Goal: Task Accomplishment & Management: Manage account settings

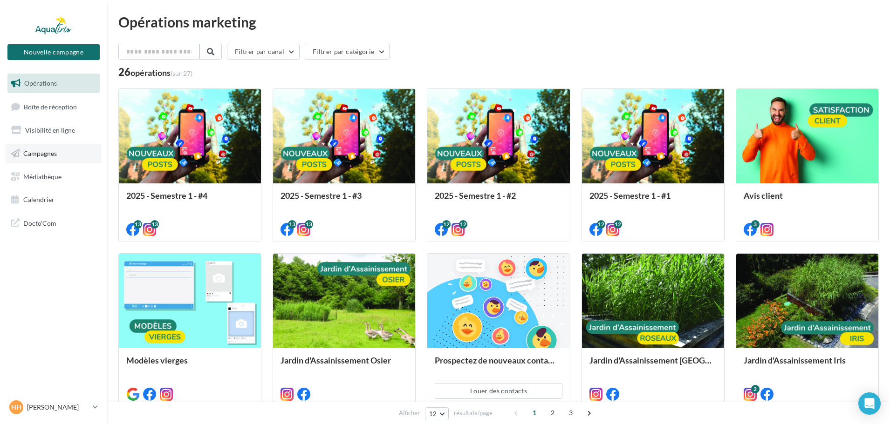
click at [84, 158] on link "Campagnes" at bounding box center [54, 154] width 96 height 20
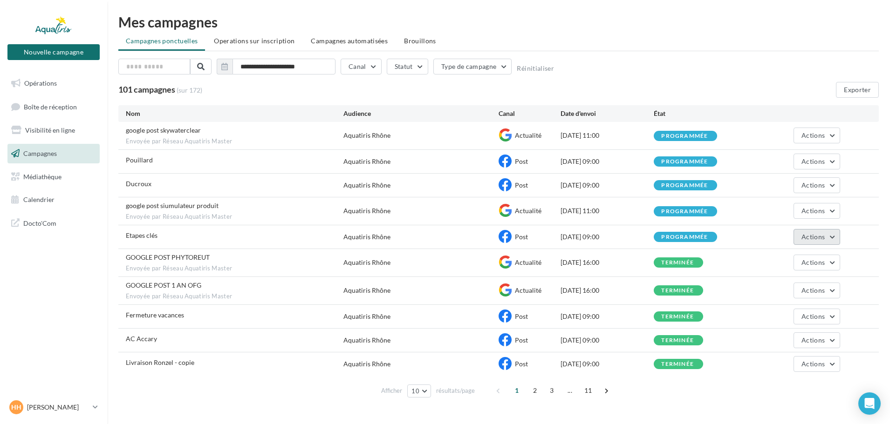
click at [813, 239] on span "Actions" at bounding box center [812, 237] width 23 height 8
click at [804, 354] on button "Détails de la validation" at bounding box center [791, 356] width 95 height 24
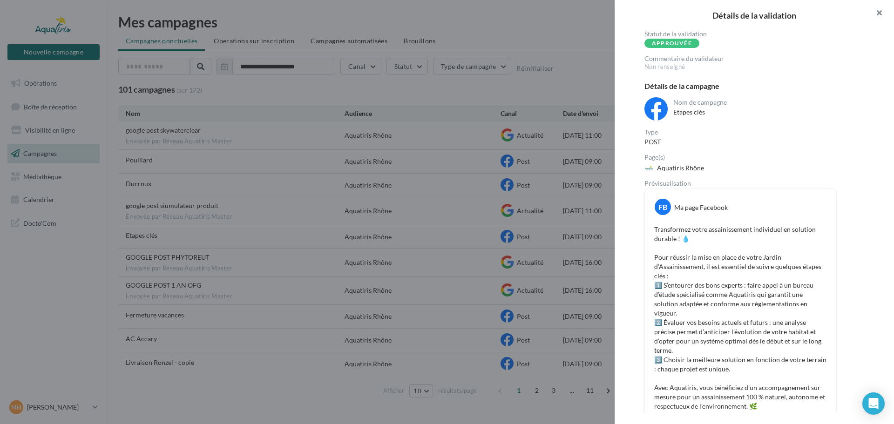
click at [884, 14] on button "button" at bounding box center [875, 14] width 37 height 28
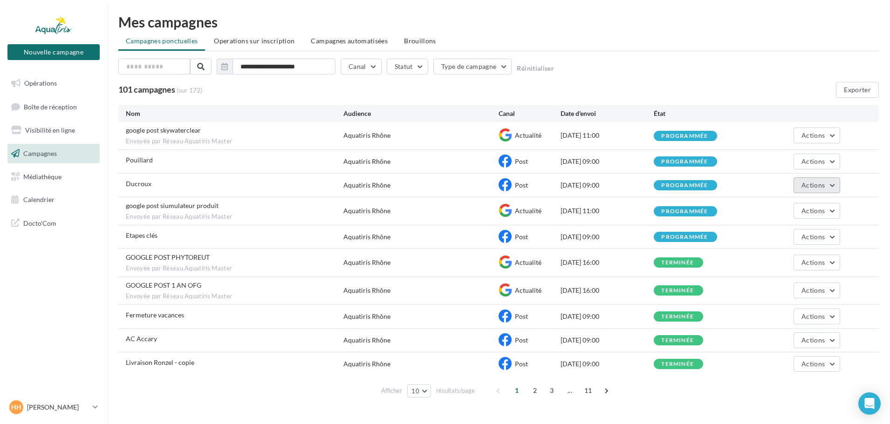
click at [803, 186] on span "Actions" at bounding box center [812, 185] width 23 height 8
click at [784, 301] on button "Détails de la validation" at bounding box center [791, 304] width 95 height 24
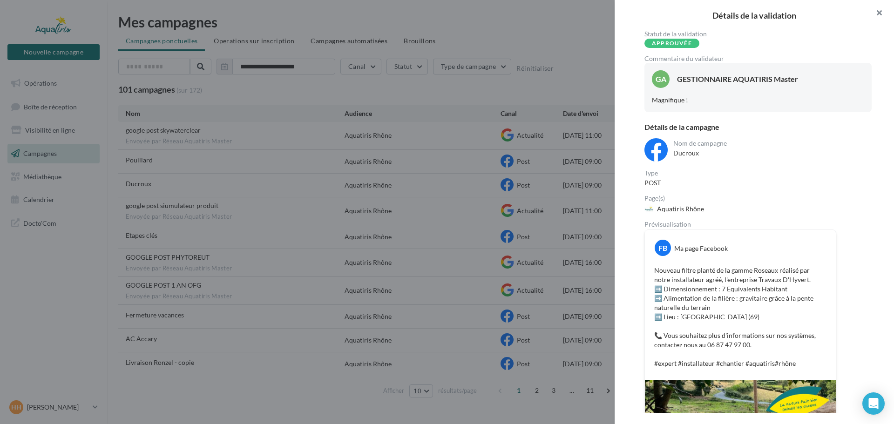
click at [879, 14] on button "button" at bounding box center [875, 14] width 37 height 28
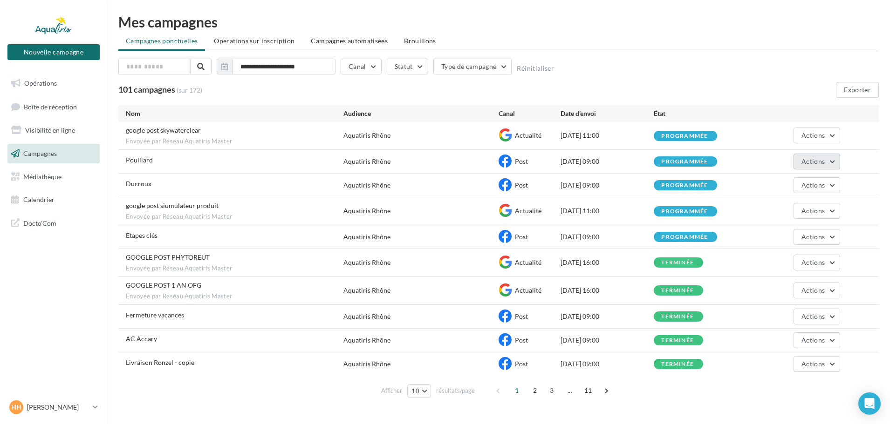
click at [796, 163] on button "Actions" at bounding box center [816, 162] width 47 height 16
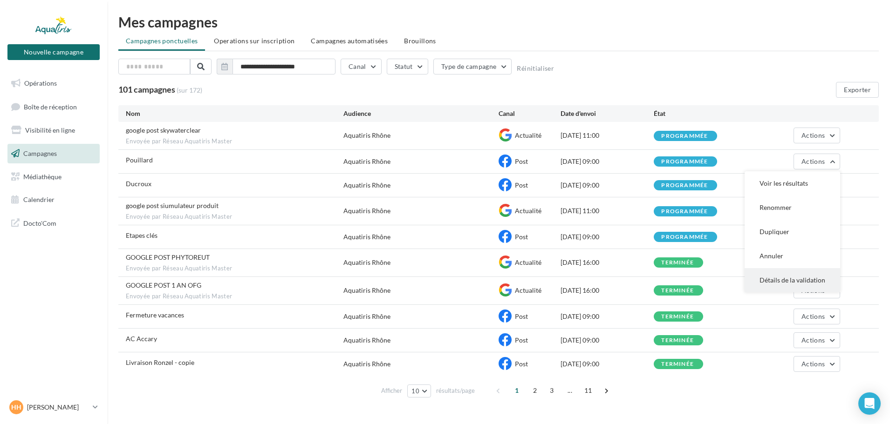
click at [791, 280] on button "Détails de la validation" at bounding box center [791, 280] width 95 height 24
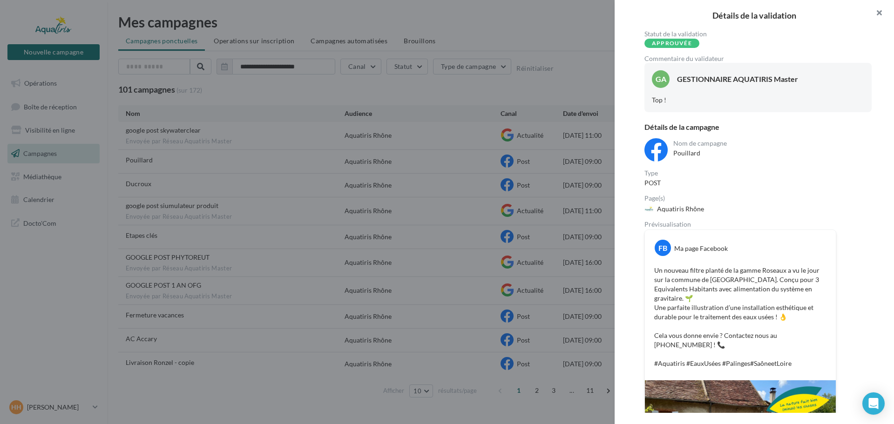
click at [878, 13] on button "button" at bounding box center [875, 14] width 37 height 28
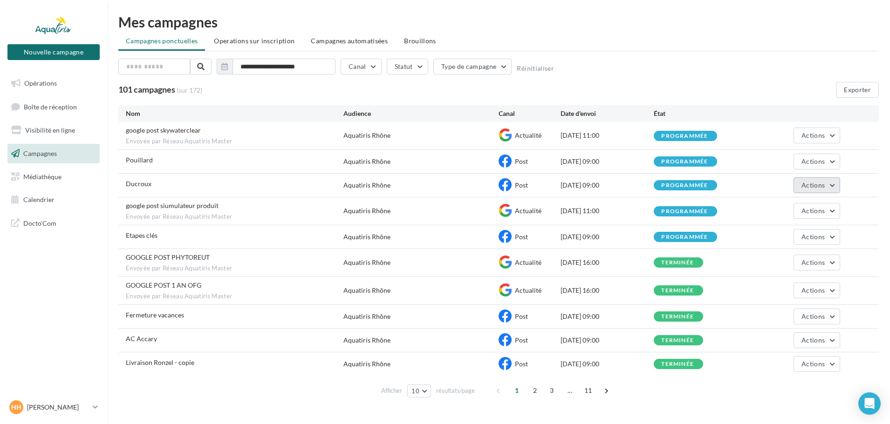
click at [814, 188] on span "Actions" at bounding box center [812, 185] width 23 height 8
click at [782, 305] on button "Détails de la validation" at bounding box center [791, 304] width 95 height 24
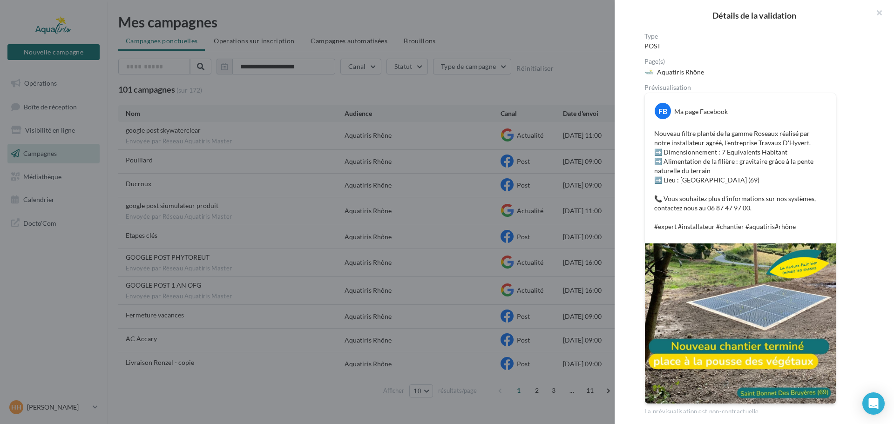
scroll to position [140, 0]
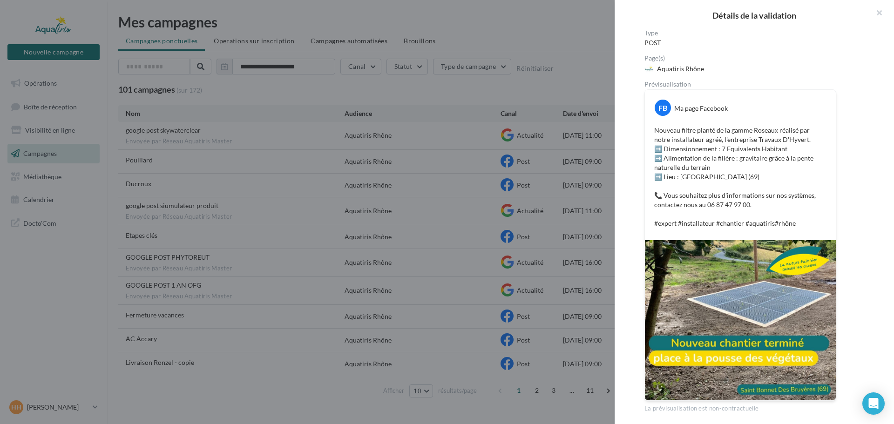
drag, startPoint x: 733, startPoint y: 238, endPoint x: 856, endPoint y: 280, distance: 129.3
click at [856, 280] on div "Nom de campagne Ducroux Type POST Page(s) Aquatiris Rhône Prévisualisation FB M…" at bounding box center [758, 205] width 227 height 415
click at [880, 16] on button "button" at bounding box center [875, 14] width 37 height 28
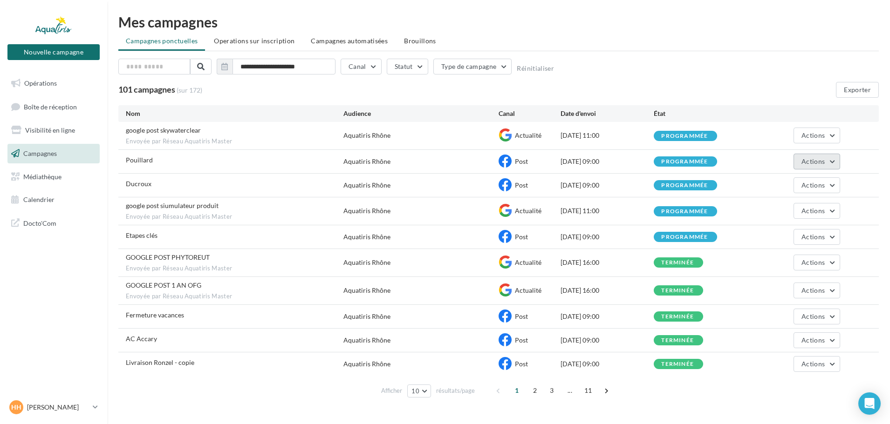
click at [814, 160] on span "Actions" at bounding box center [812, 161] width 23 height 8
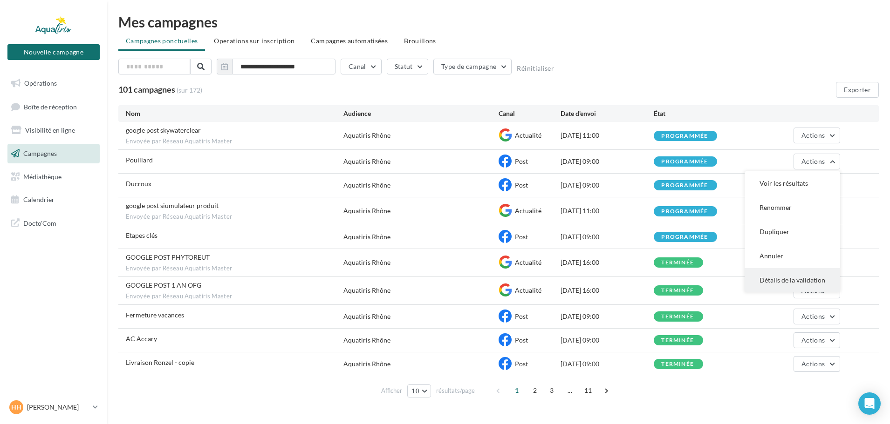
click at [794, 277] on button "Détails de la validation" at bounding box center [791, 280] width 95 height 24
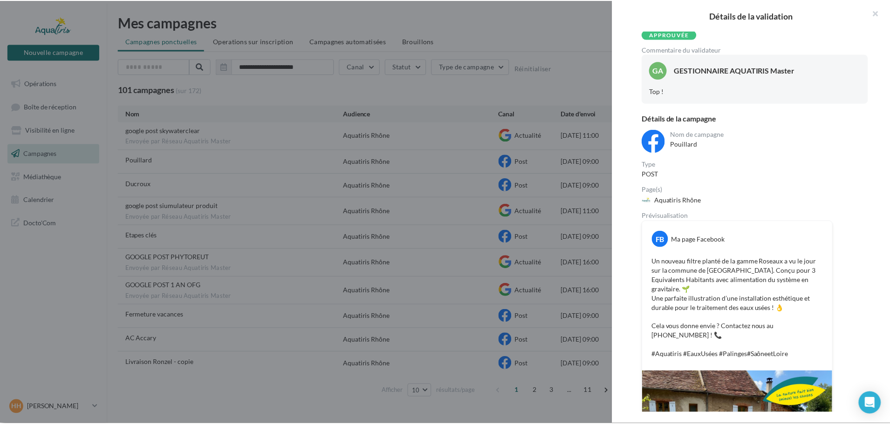
scroll to position [0, 0]
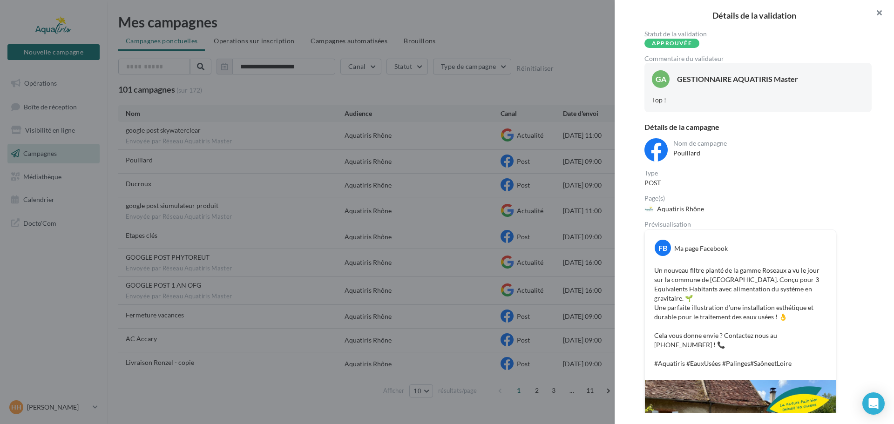
click at [881, 12] on button "button" at bounding box center [875, 14] width 37 height 28
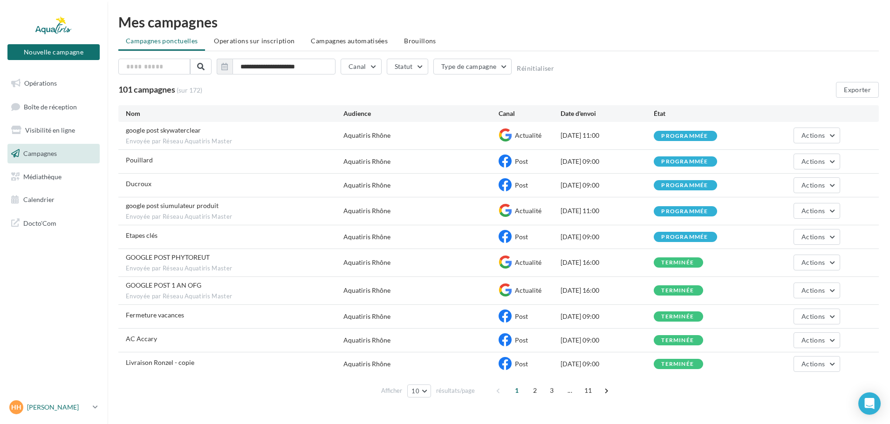
click at [54, 406] on p "[PERSON_NAME]" at bounding box center [58, 407] width 62 height 9
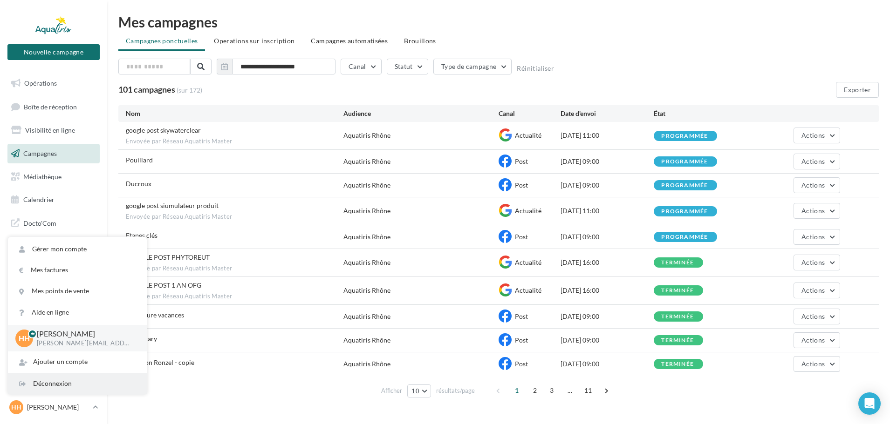
click at [53, 380] on div "Déconnexion" at bounding box center [77, 384] width 139 height 21
